Goal: Task Accomplishment & Management: Manage account settings

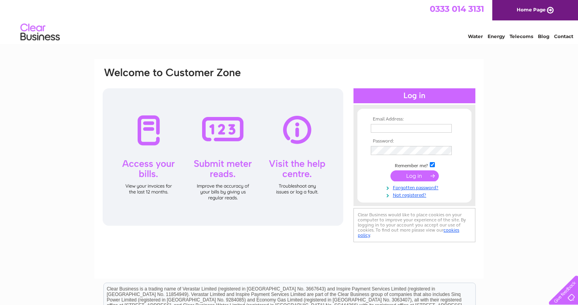
click at [147, 140] on div at bounding box center [223, 157] width 241 height 138
click at [151, 188] on div at bounding box center [223, 157] width 241 height 138
click at [381, 129] on input "text" at bounding box center [412, 128] width 82 height 9
type input "rosiestories@ymail.com"
click at [412, 178] on input "submit" at bounding box center [414, 176] width 48 height 11
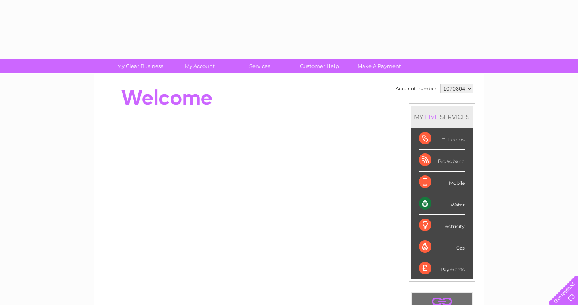
click at [414, 175] on li "Mobile" at bounding box center [442, 183] width 62 height 22
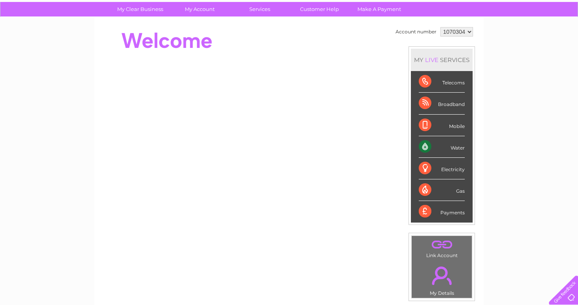
scroll to position [58, 0]
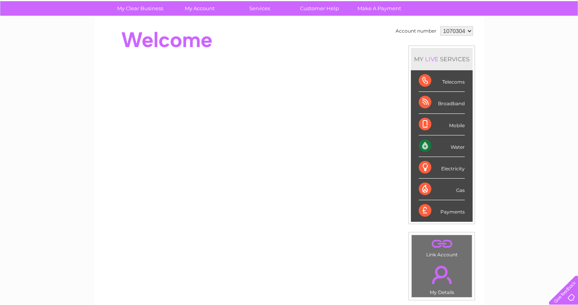
click at [432, 129] on div "Mobile" at bounding box center [442, 125] width 46 height 22
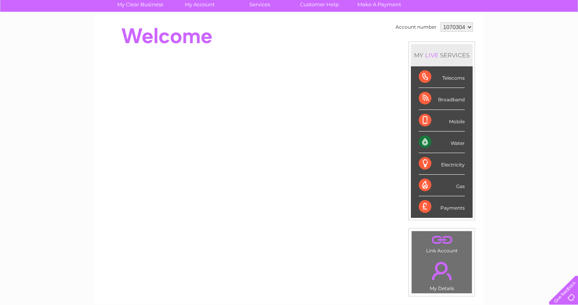
scroll to position [62, 0]
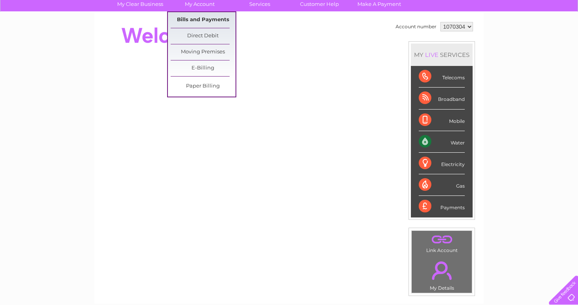
click at [202, 19] on link "Bills and Payments" at bounding box center [203, 20] width 65 height 16
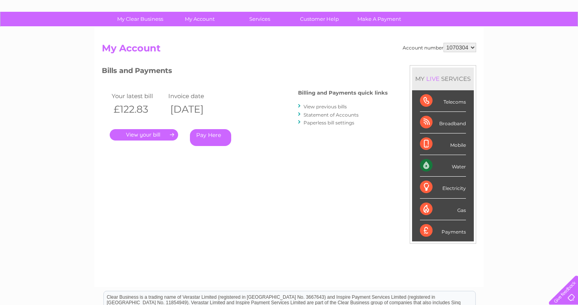
scroll to position [48, 0]
click at [162, 132] on link "." at bounding box center [144, 134] width 68 height 11
click at [441, 125] on div "Broadband" at bounding box center [443, 123] width 46 height 22
click at [313, 106] on link "View previous bills" at bounding box center [324, 106] width 43 height 6
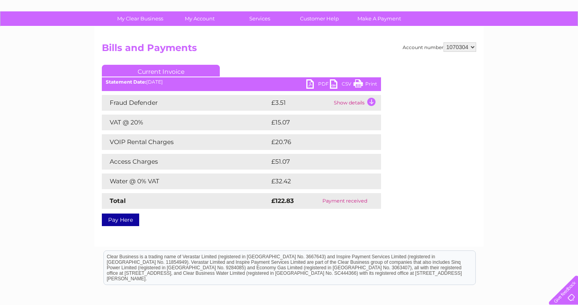
scroll to position [46, 0]
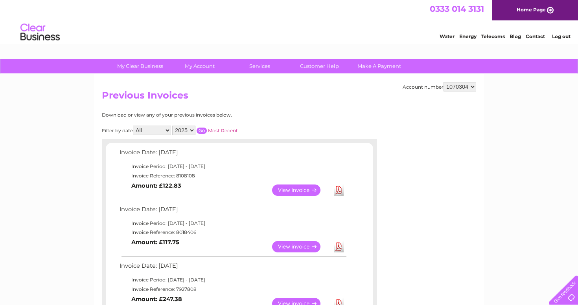
click at [289, 245] on link "View" at bounding box center [301, 246] width 58 height 11
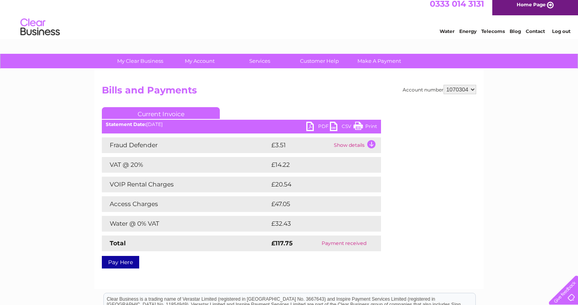
scroll to position [3, 0]
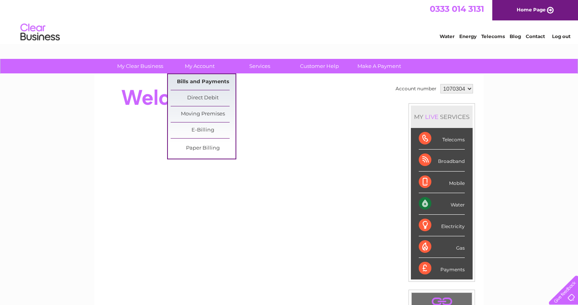
click at [208, 82] on link "Bills and Payments" at bounding box center [203, 82] width 65 height 16
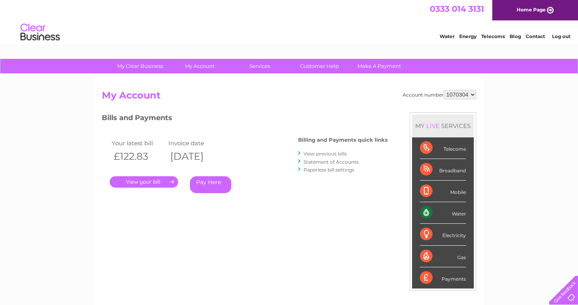
click at [156, 183] on link "." at bounding box center [144, 182] width 68 height 11
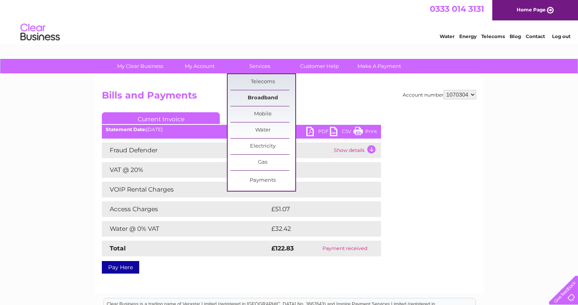
click at [265, 96] on link "Broadband" at bounding box center [262, 98] width 65 height 16
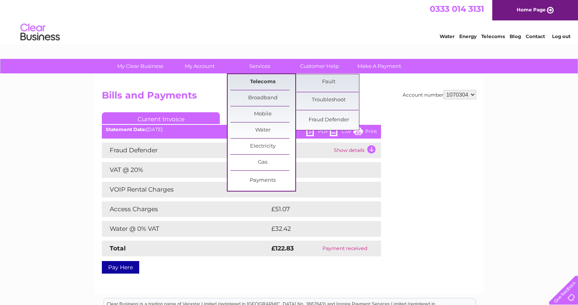
click at [263, 83] on link "Telecoms" at bounding box center [262, 82] width 65 height 16
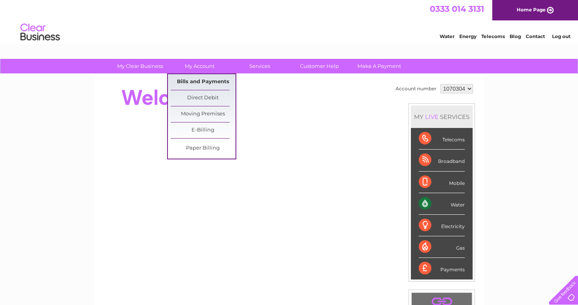
click at [204, 81] on link "Bills and Payments" at bounding box center [203, 82] width 65 height 16
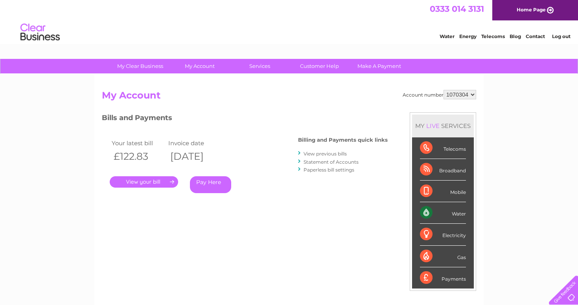
click at [302, 153] on li "View previous bills" at bounding box center [343, 154] width 90 height 8
click at [299, 152] on div at bounding box center [300, 153] width 4 height 7
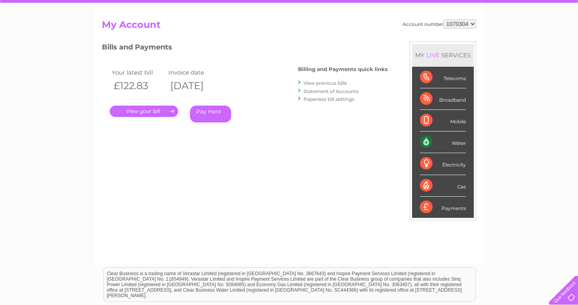
scroll to position [72, 0]
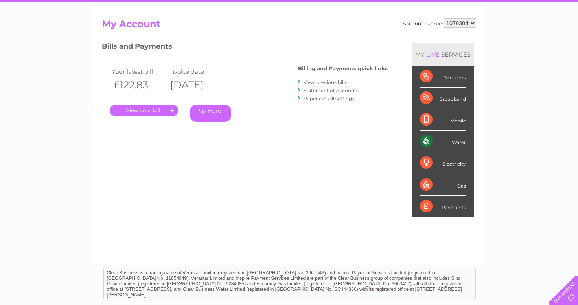
click at [325, 82] on link "View previous bills" at bounding box center [324, 82] width 43 height 6
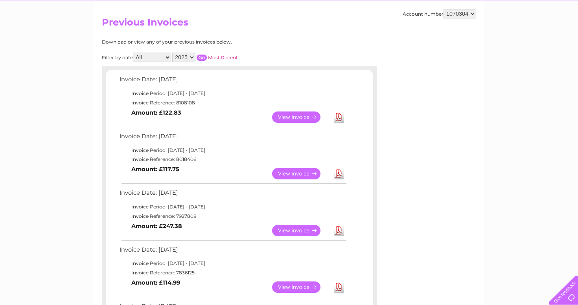
scroll to position [75, 0]
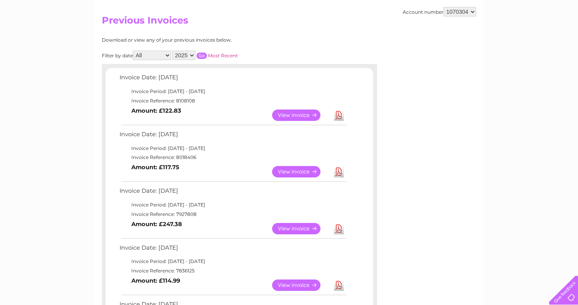
click at [294, 223] on link "View" at bounding box center [301, 228] width 58 height 11
